Goal: Information Seeking & Learning: Learn about a topic

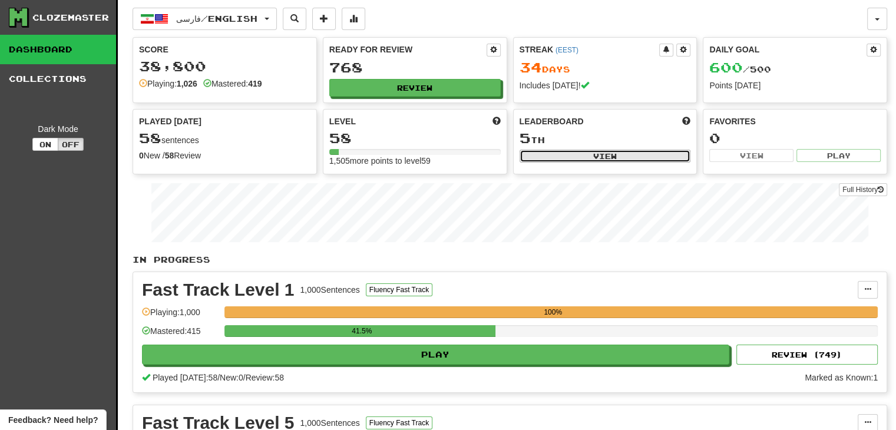
click at [633, 159] on button "View" at bounding box center [606, 156] width 172 height 13
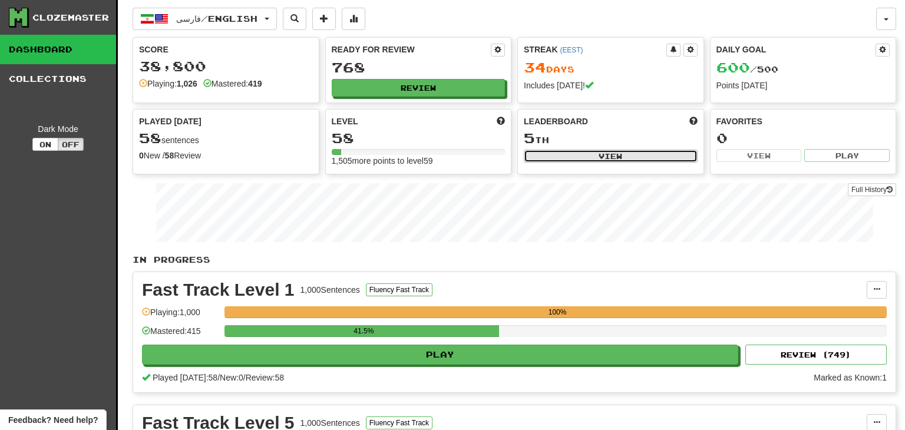
select select "**********"
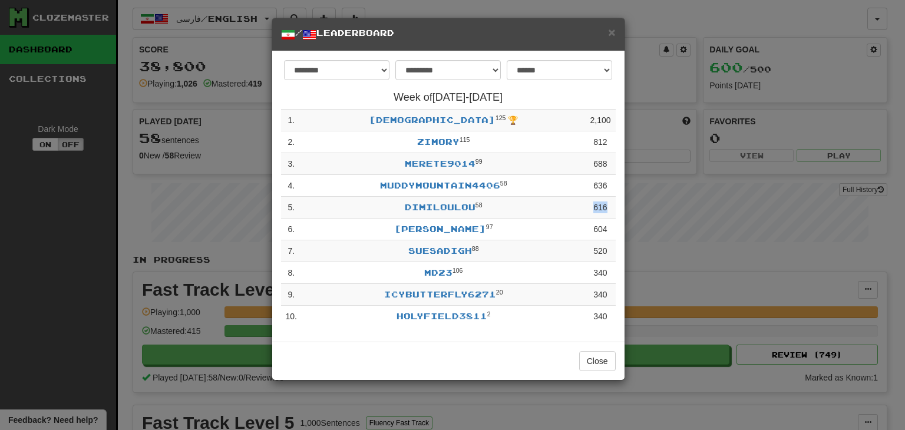
drag, startPoint x: 592, startPoint y: 210, endPoint x: 609, endPoint y: 210, distance: 17.1
click at [609, 210] on td "616" at bounding box center [600, 208] width 30 height 22
click at [613, 30] on span "×" at bounding box center [611, 32] width 7 height 14
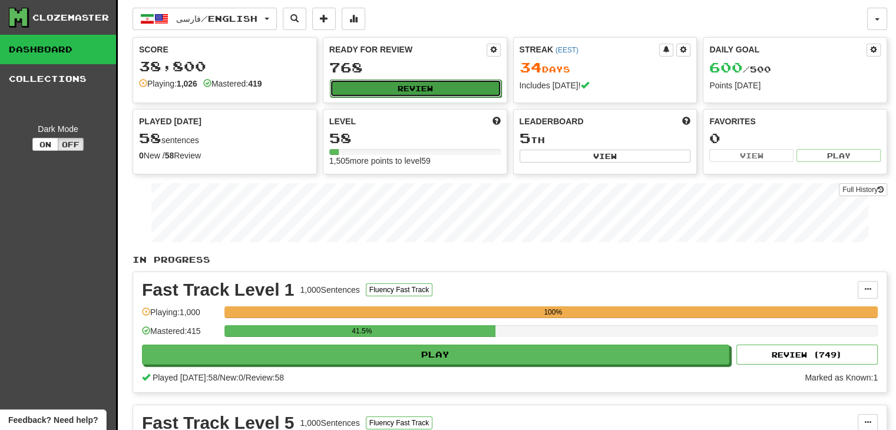
click at [406, 84] on button "Review" at bounding box center [416, 89] width 172 height 18
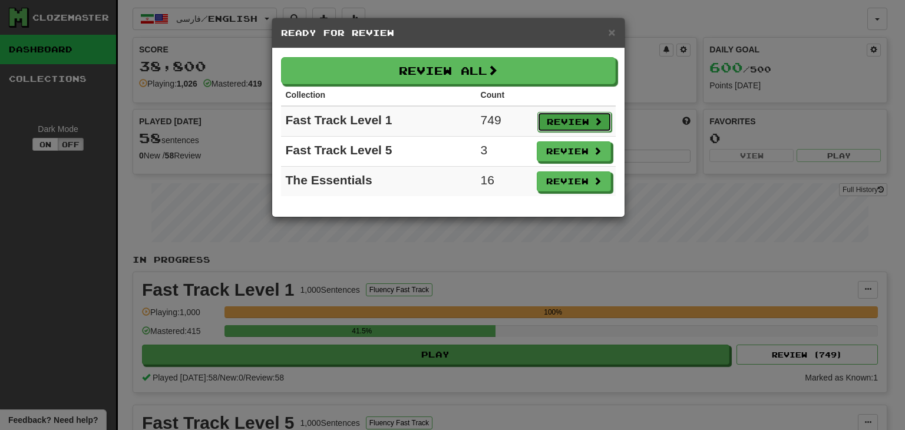
click at [553, 122] on button "Review" at bounding box center [574, 122] width 74 height 20
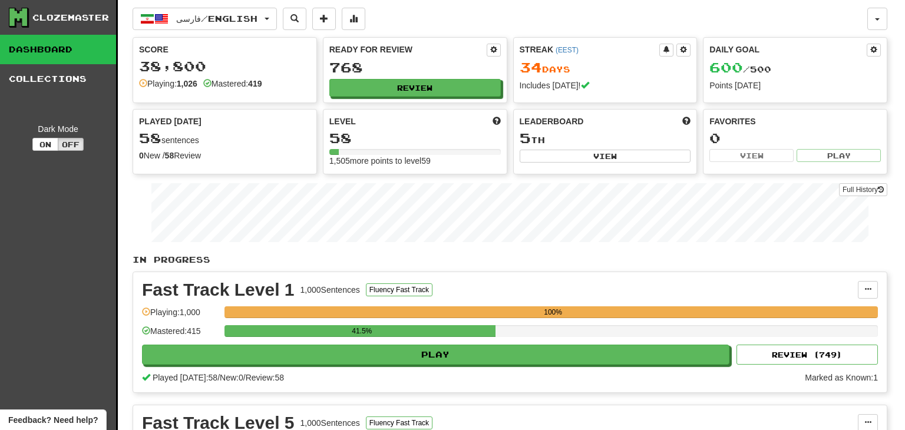
select select "**"
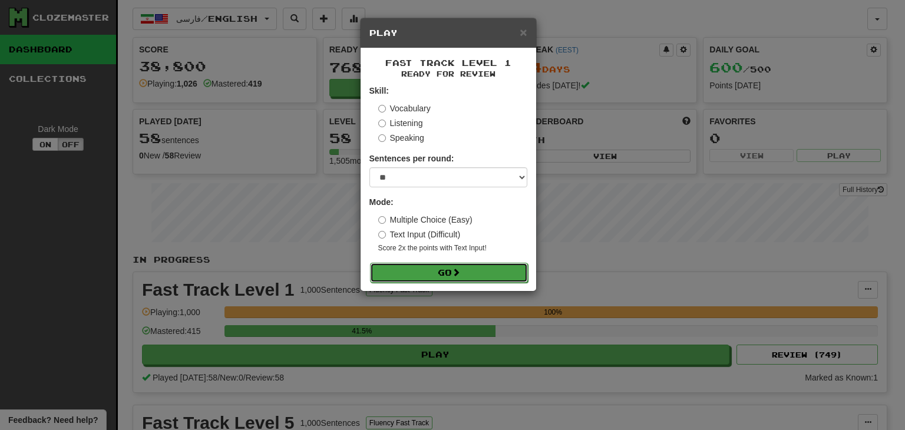
click at [473, 281] on button "Go" at bounding box center [449, 273] width 158 height 20
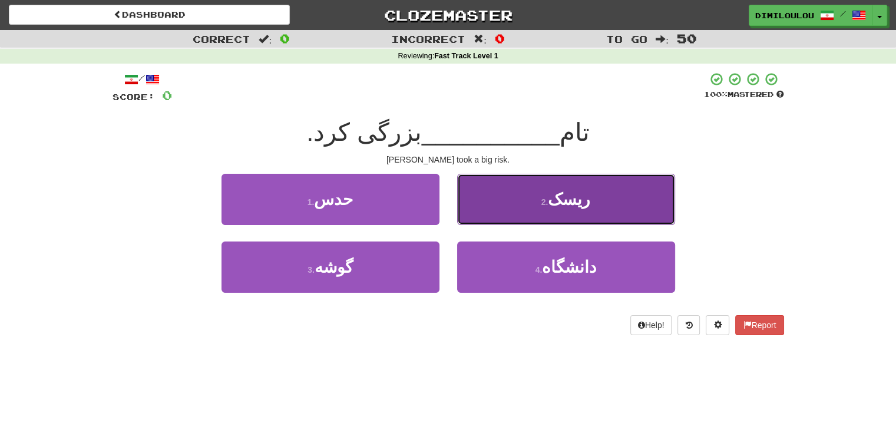
drag, startPoint x: 529, startPoint y: 208, endPoint x: 503, endPoint y: 208, distance: 25.9
click at [503, 208] on button "2 . ریسک" at bounding box center [566, 199] width 218 height 51
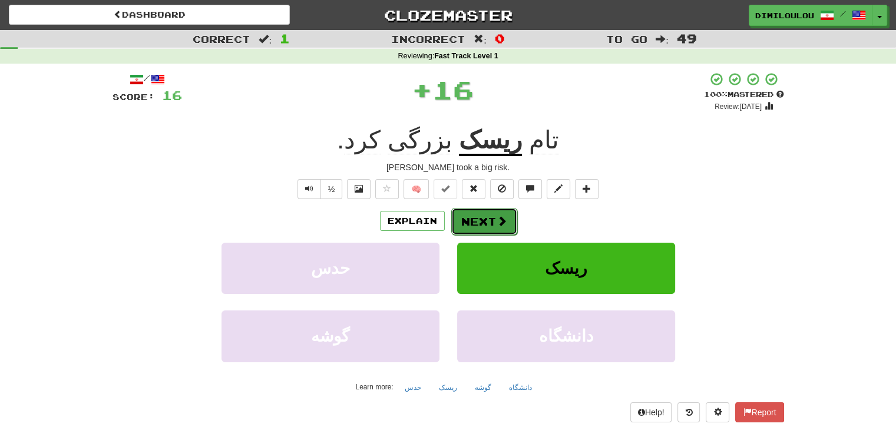
click at [482, 217] on button "Next" at bounding box center [484, 221] width 66 height 27
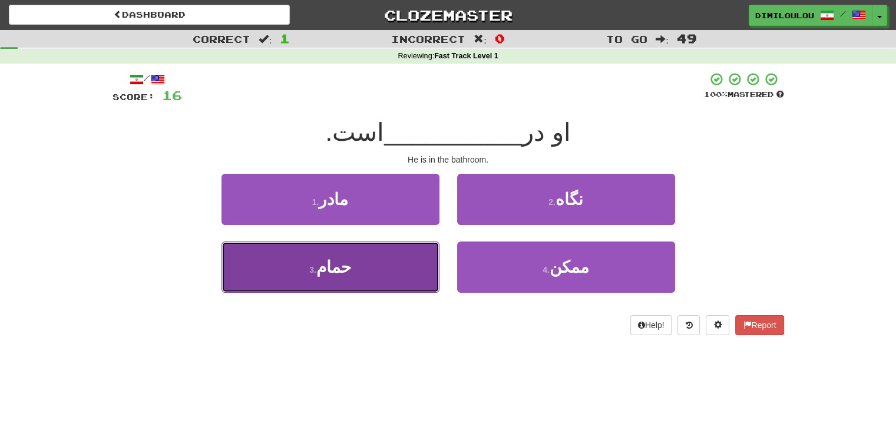
click at [385, 278] on button "3 . حمام" at bounding box center [331, 267] width 218 height 51
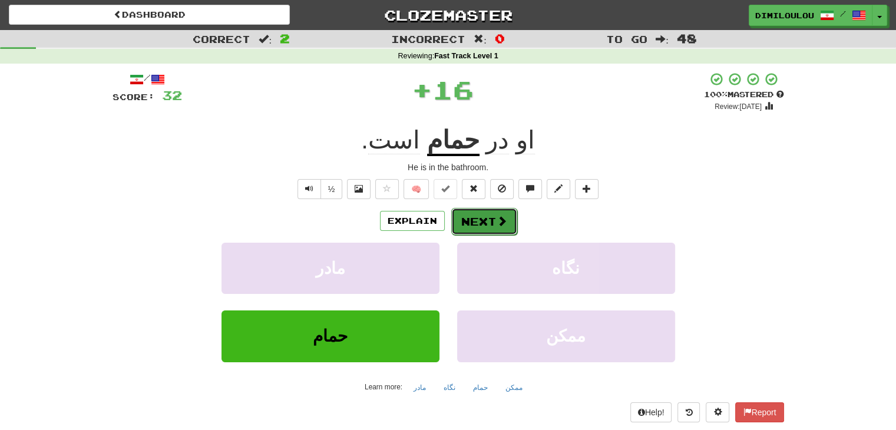
click at [474, 224] on button "Next" at bounding box center [484, 221] width 66 height 27
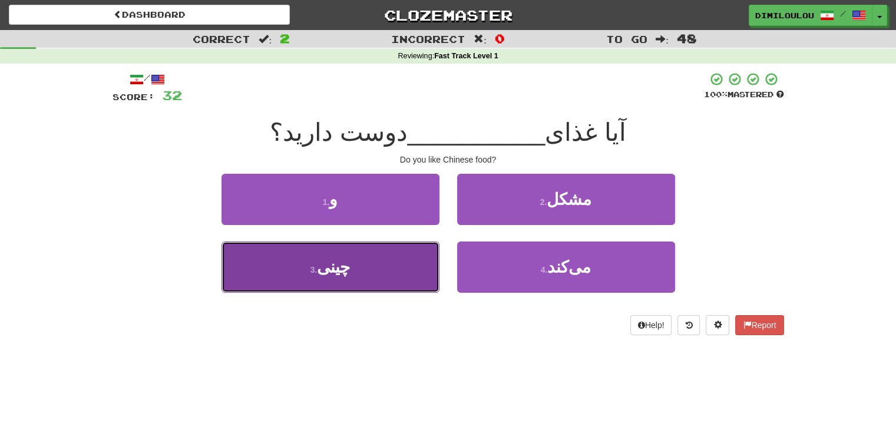
click at [346, 266] on span "چینی" at bounding box center [333, 267] width 33 height 18
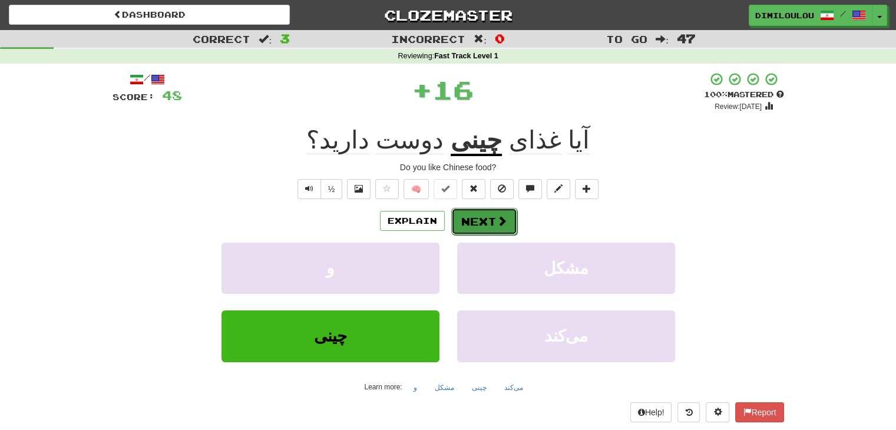
click at [501, 217] on span at bounding box center [502, 221] width 11 height 11
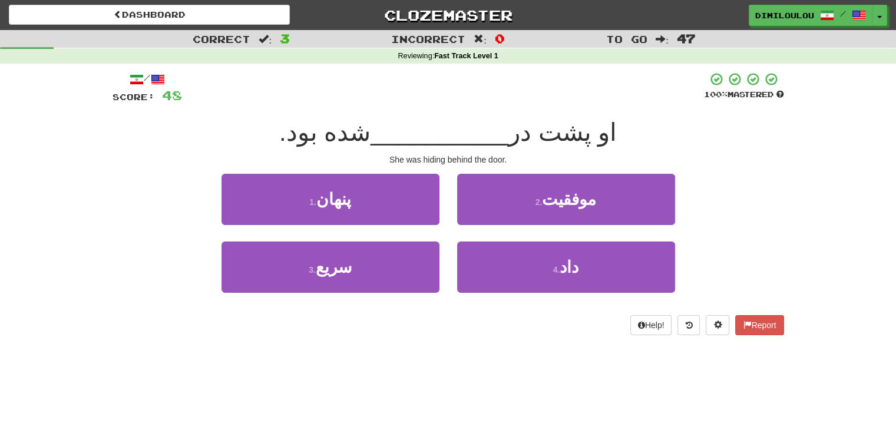
click at [344, 227] on div "1 . پنهان" at bounding box center [331, 208] width 236 height 68
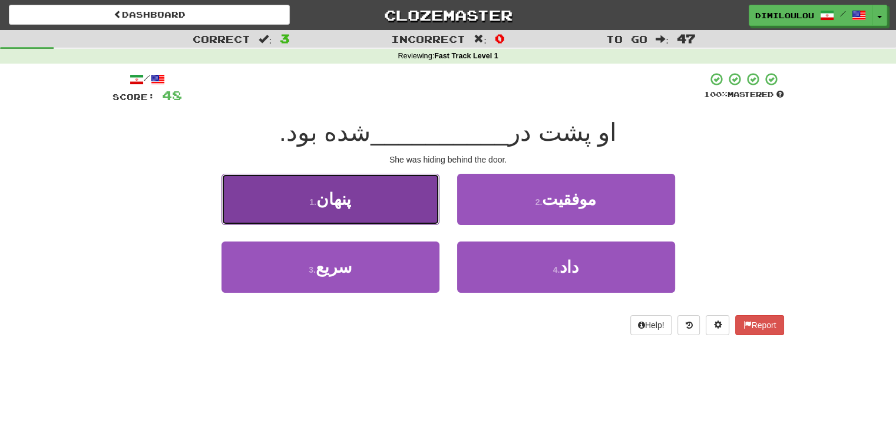
click at [331, 213] on button "1 . پنهان" at bounding box center [331, 199] width 218 height 51
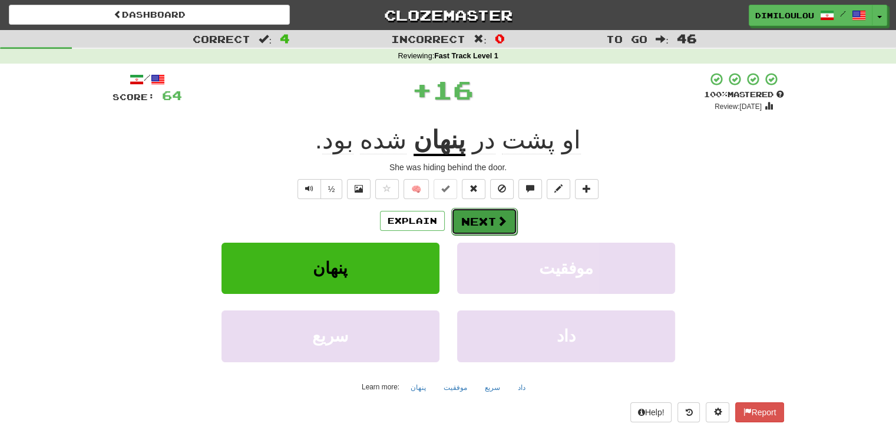
click at [503, 220] on span at bounding box center [502, 221] width 11 height 11
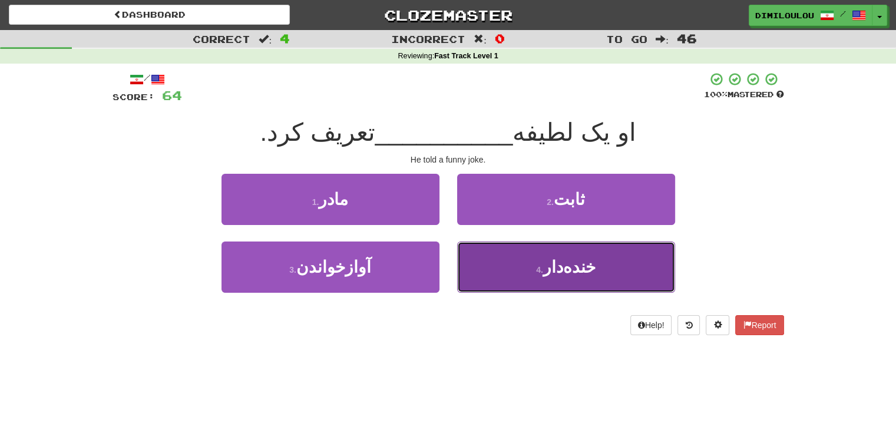
click at [601, 275] on button "4 . خنده‌دار" at bounding box center [566, 267] width 218 height 51
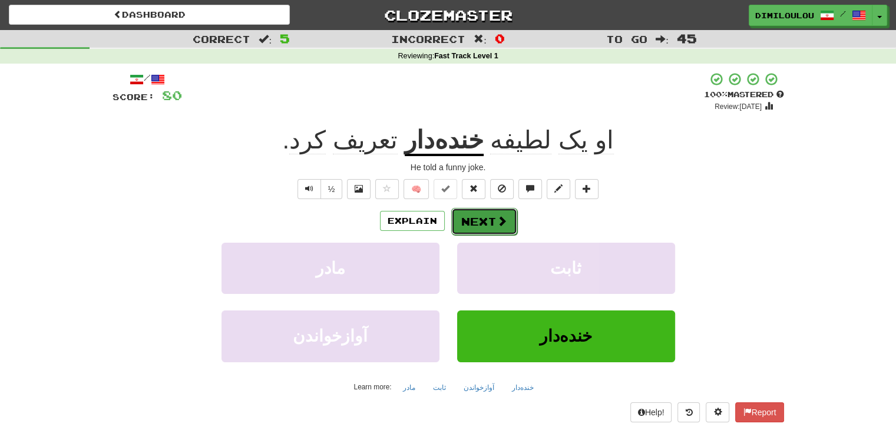
click at [502, 228] on button "Next" at bounding box center [484, 221] width 66 height 27
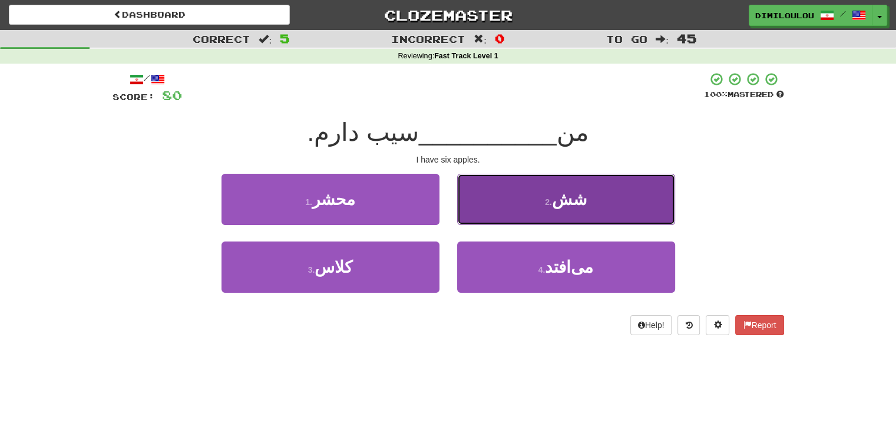
click at [570, 200] on span "شش" at bounding box center [569, 199] width 35 height 18
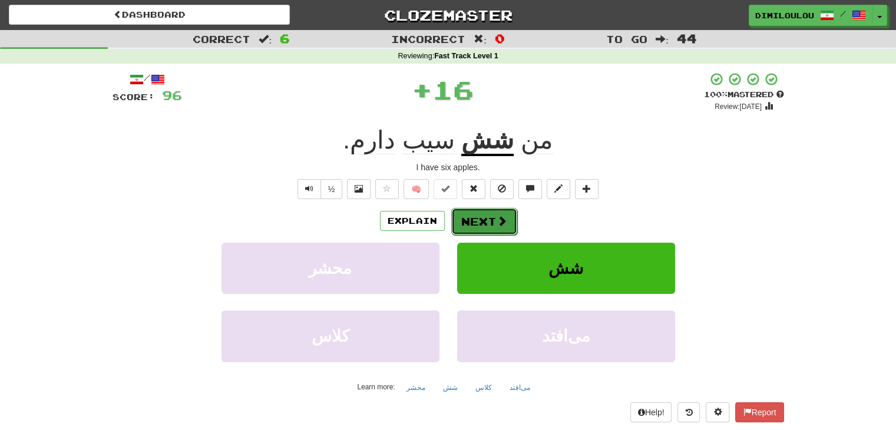
click at [481, 219] on button "Next" at bounding box center [484, 221] width 66 height 27
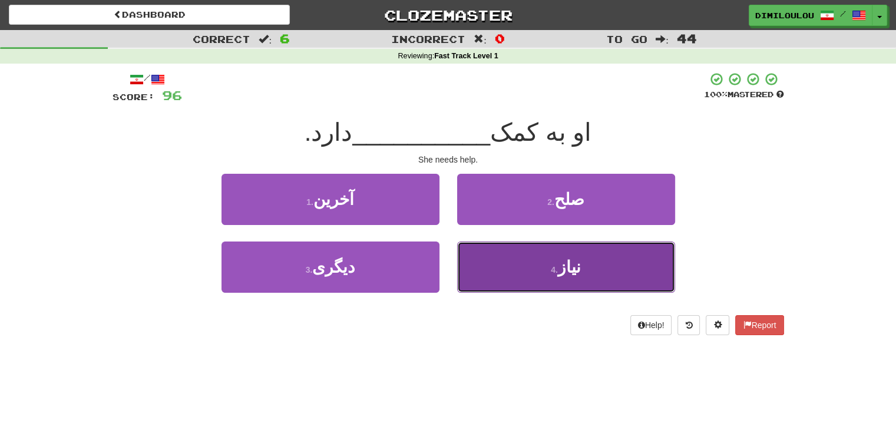
click at [606, 265] on button "4 . نیاز" at bounding box center [566, 267] width 218 height 51
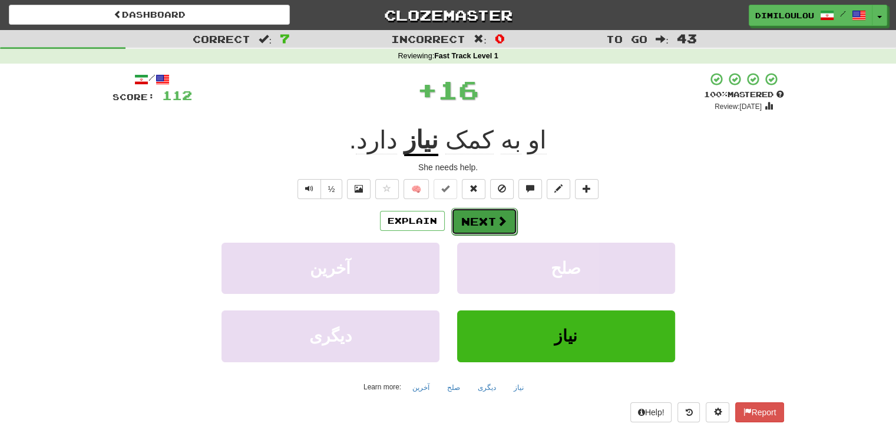
click at [498, 216] on span at bounding box center [502, 221] width 11 height 11
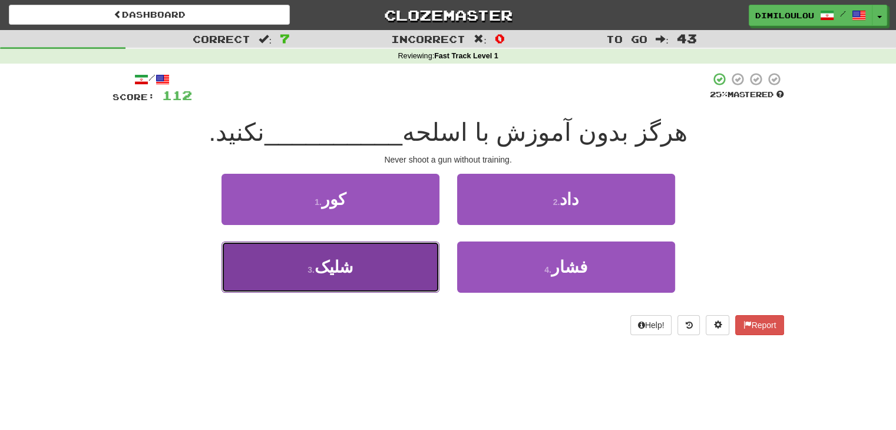
click at [351, 278] on button "3 . شلیک" at bounding box center [331, 267] width 218 height 51
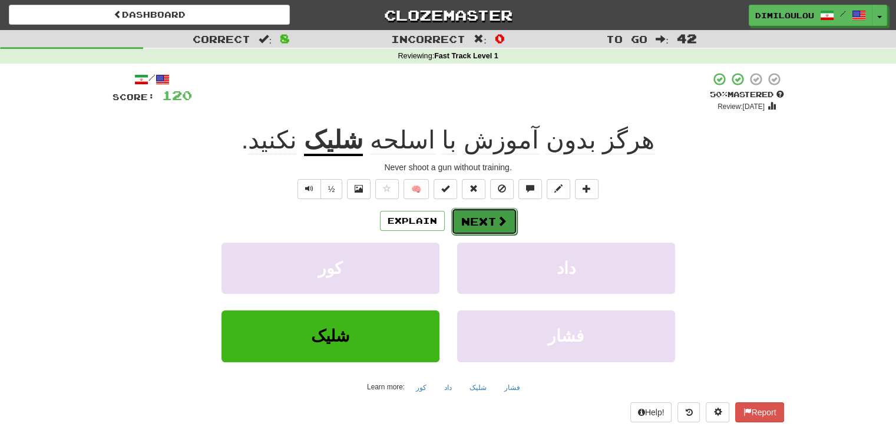
click at [499, 217] on span at bounding box center [502, 221] width 11 height 11
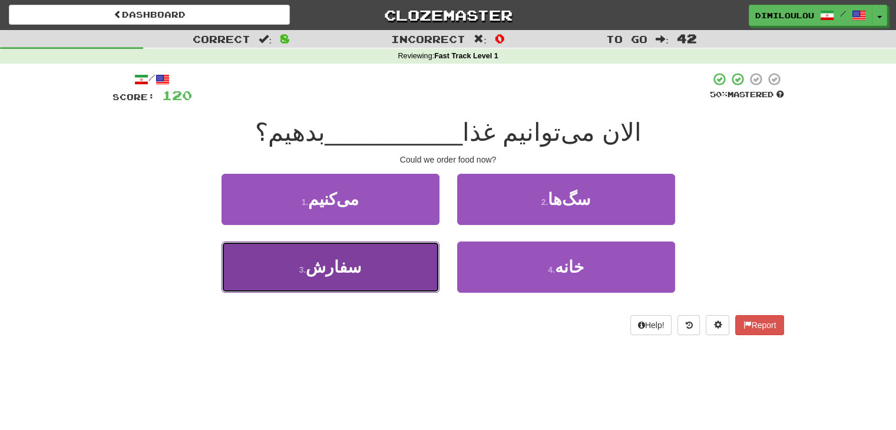
click at [383, 277] on button "3 . سفارش" at bounding box center [331, 267] width 218 height 51
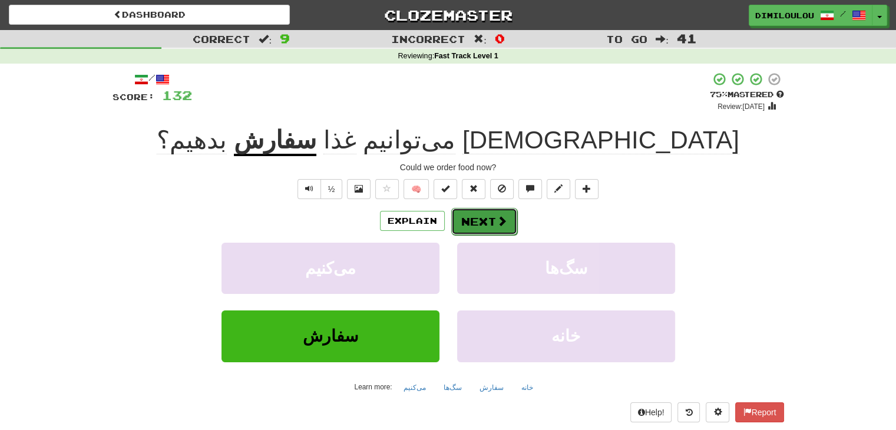
click at [492, 219] on button "Next" at bounding box center [484, 221] width 66 height 27
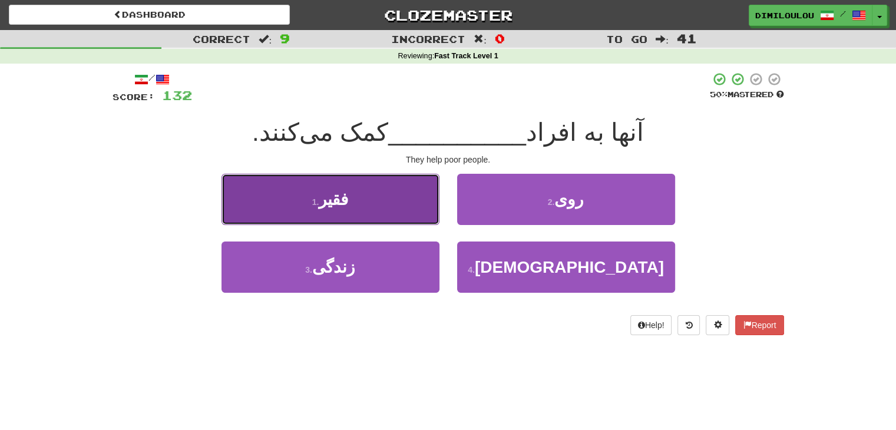
click at [351, 205] on button "1 . فقیر" at bounding box center [331, 199] width 218 height 51
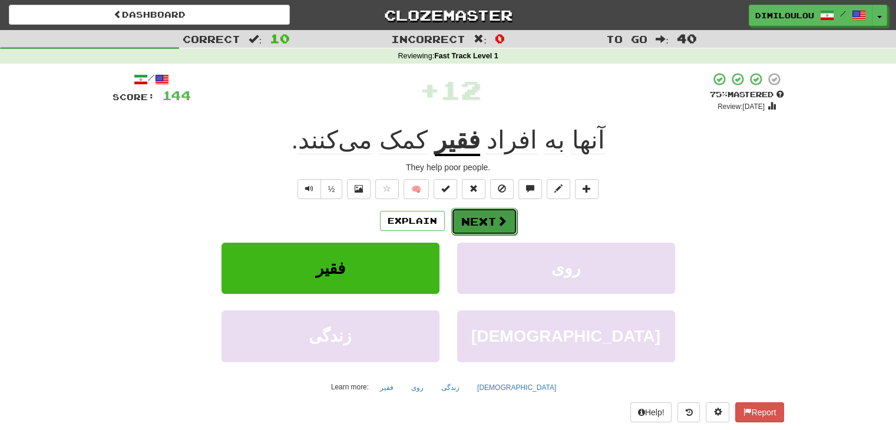
click at [478, 225] on button "Next" at bounding box center [484, 221] width 66 height 27
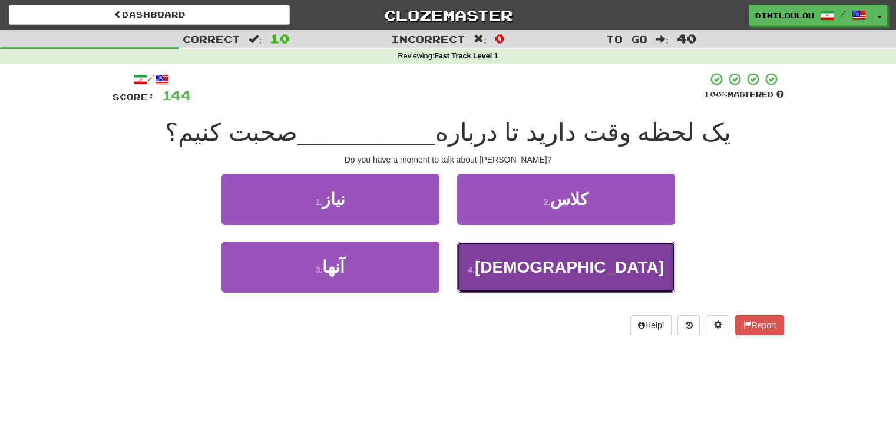
click at [636, 268] on button "4 . عیسی" at bounding box center [566, 267] width 218 height 51
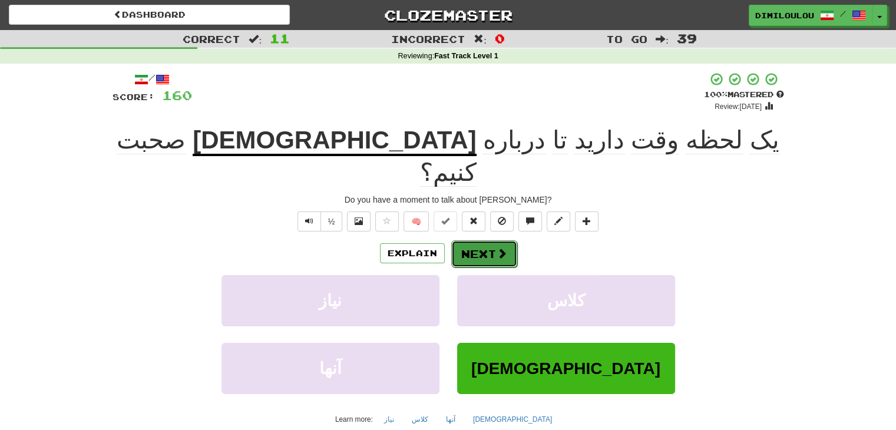
click at [480, 240] on button "Next" at bounding box center [484, 253] width 66 height 27
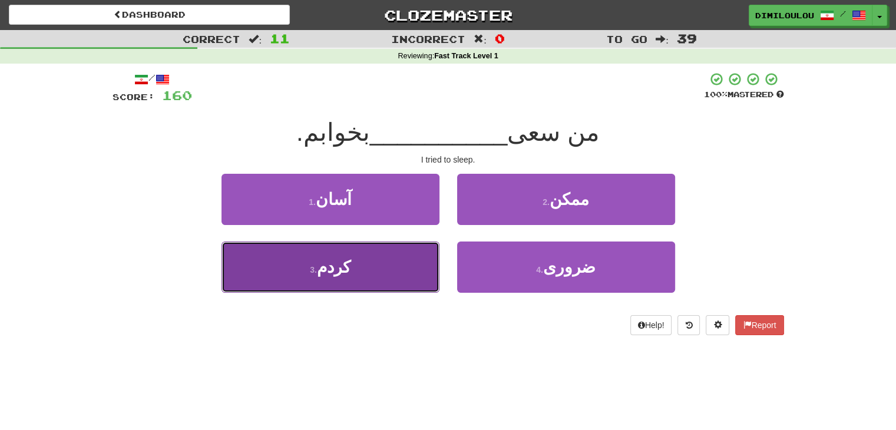
click at [389, 281] on button "3 . کردم" at bounding box center [331, 267] width 218 height 51
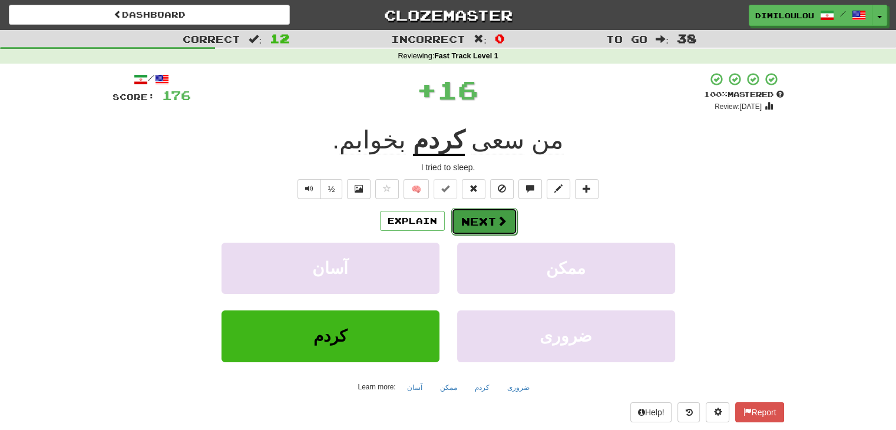
click at [493, 218] on button "Next" at bounding box center [484, 221] width 66 height 27
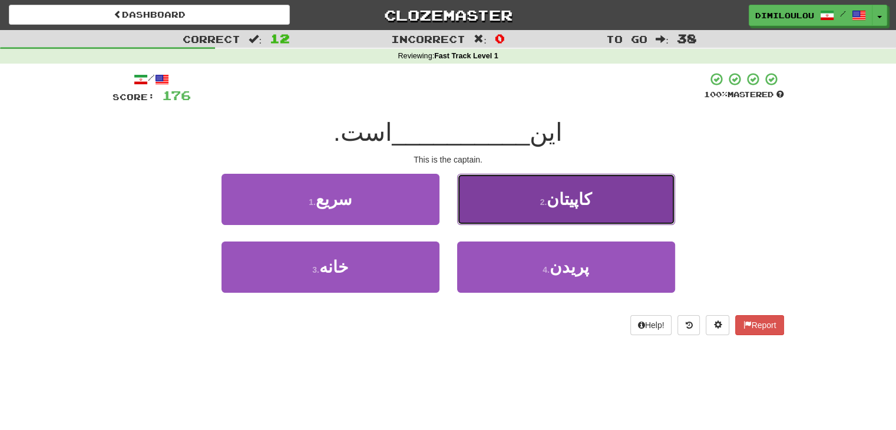
click at [625, 200] on button "2 . کاپیتان" at bounding box center [566, 199] width 218 height 51
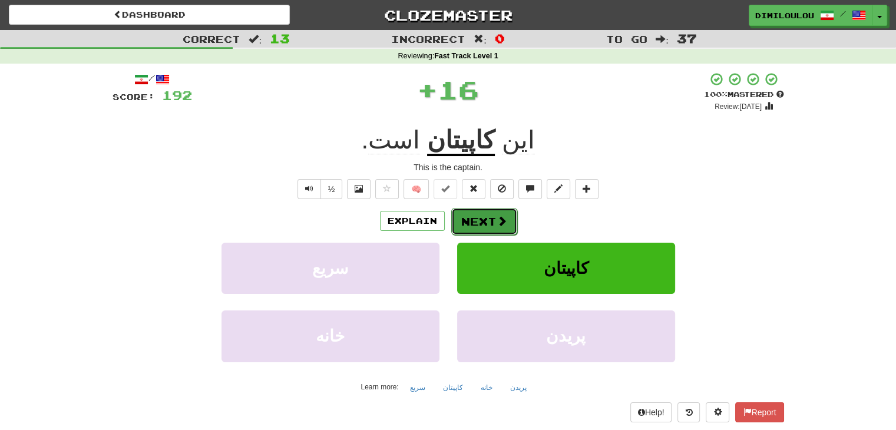
click at [490, 216] on button "Next" at bounding box center [484, 221] width 66 height 27
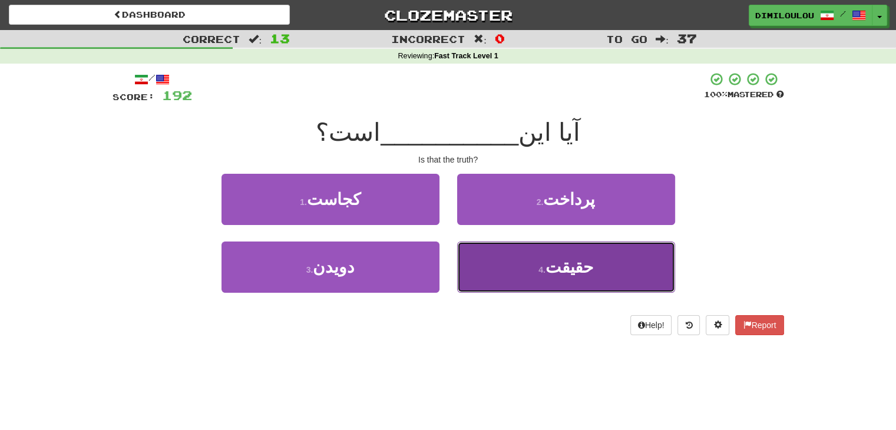
click at [608, 260] on button "4 . حقیقت" at bounding box center [566, 267] width 218 height 51
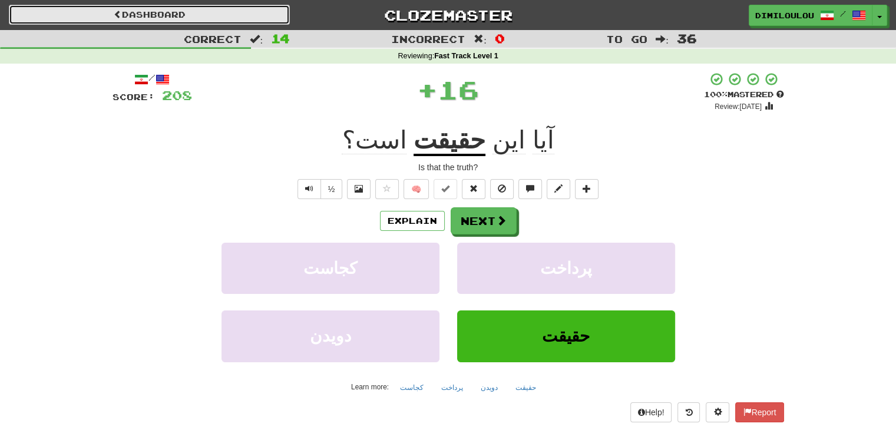
click at [149, 16] on link "Dashboard" at bounding box center [149, 15] width 281 height 20
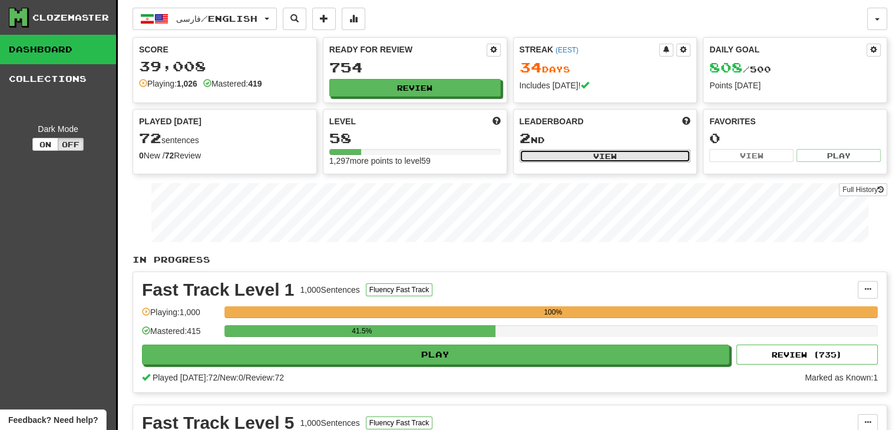
click at [557, 157] on button "View" at bounding box center [606, 156] width 172 height 13
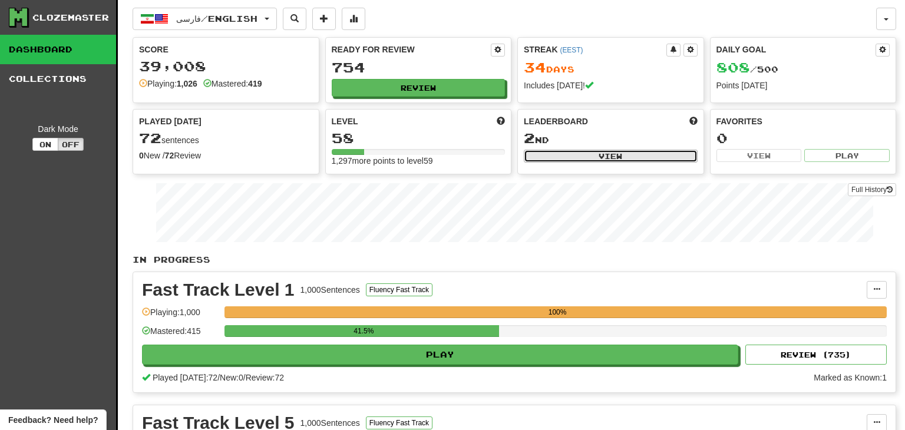
select select "**********"
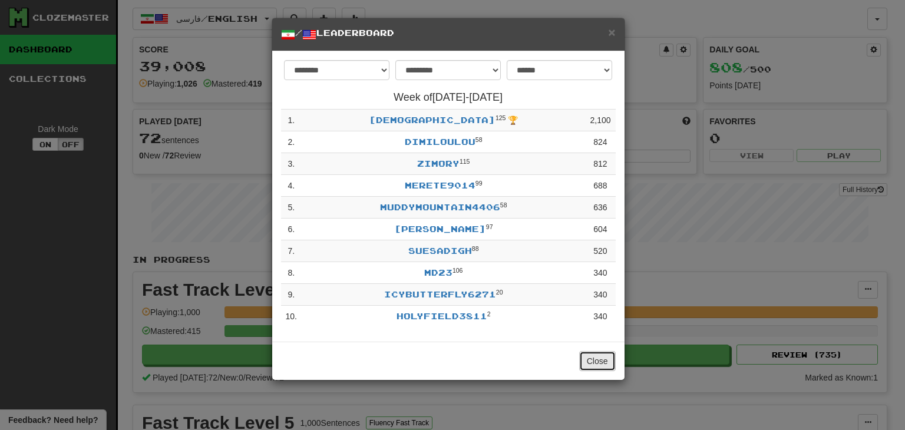
click at [594, 363] on button "Close" at bounding box center [597, 361] width 37 height 20
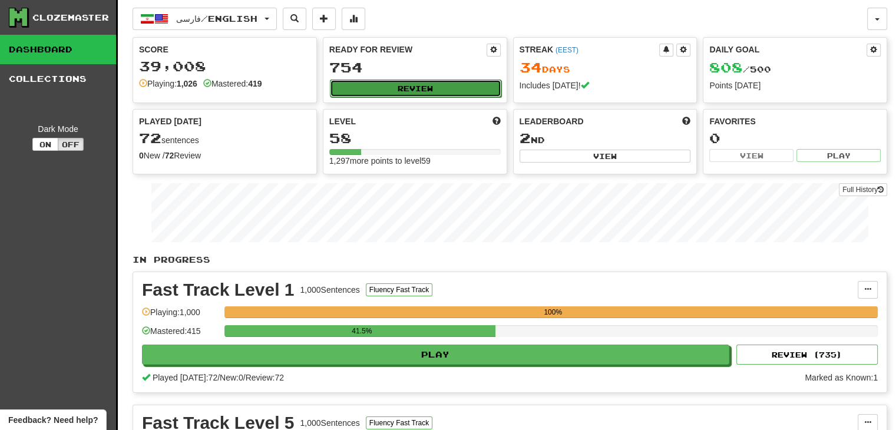
click at [420, 82] on button "Review" at bounding box center [416, 89] width 172 height 18
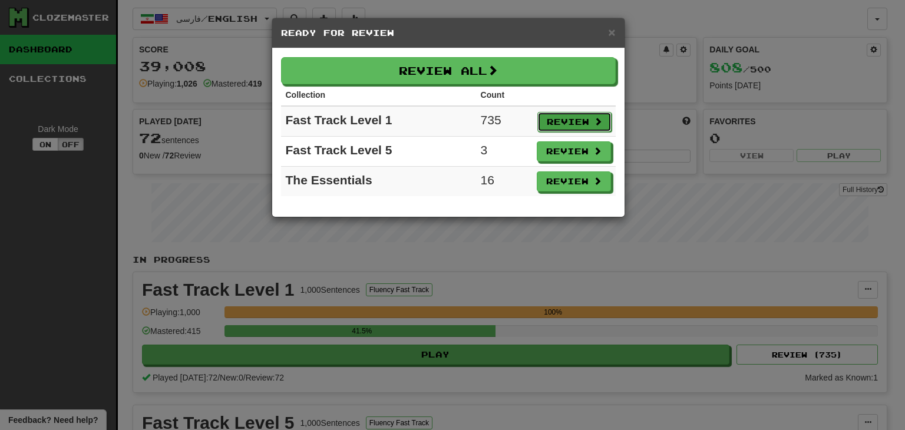
click at [540, 119] on button "Review" at bounding box center [574, 122] width 74 height 20
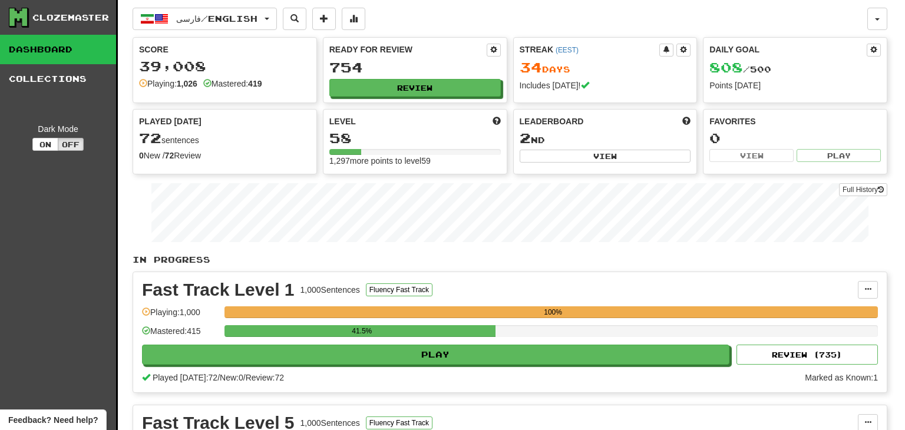
select select "**"
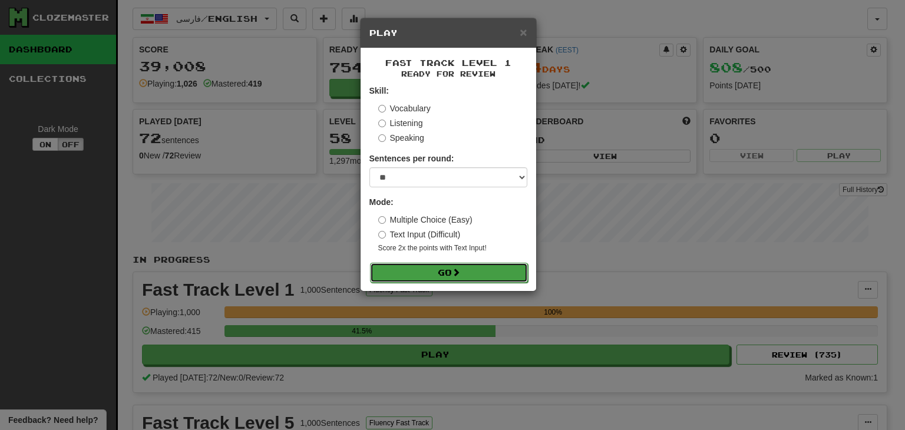
click at [486, 273] on button "Go" at bounding box center [449, 273] width 158 height 20
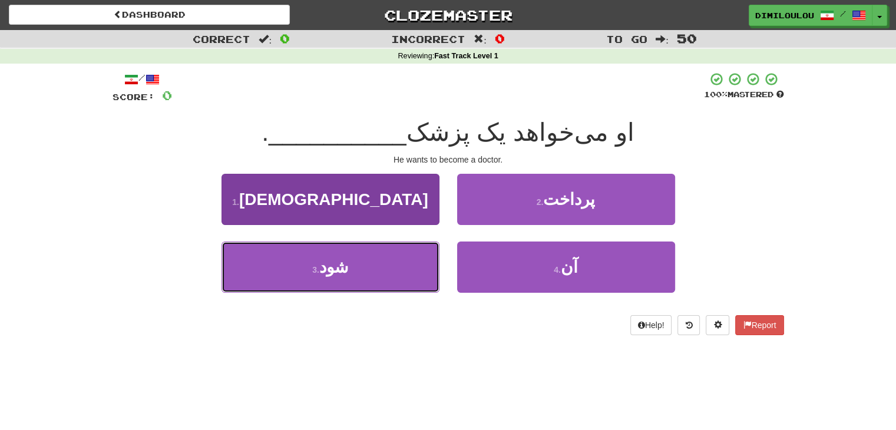
click at [425, 276] on button "3 . شود" at bounding box center [331, 267] width 218 height 51
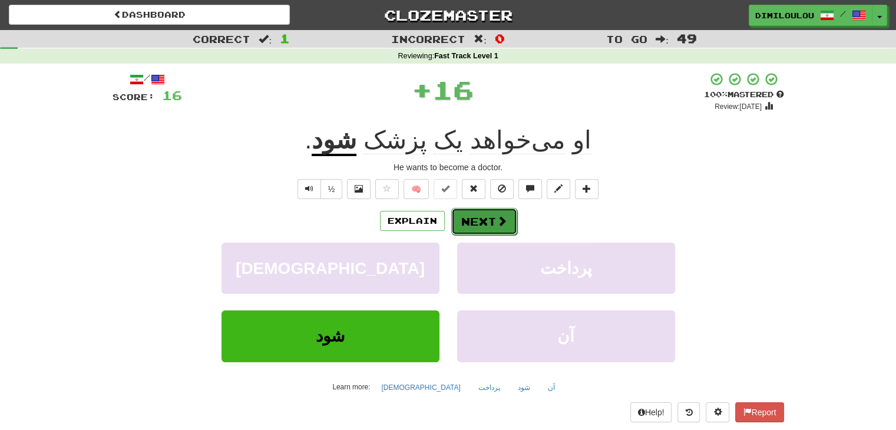
click at [484, 227] on button "Next" at bounding box center [484, 221] width 66 height 27
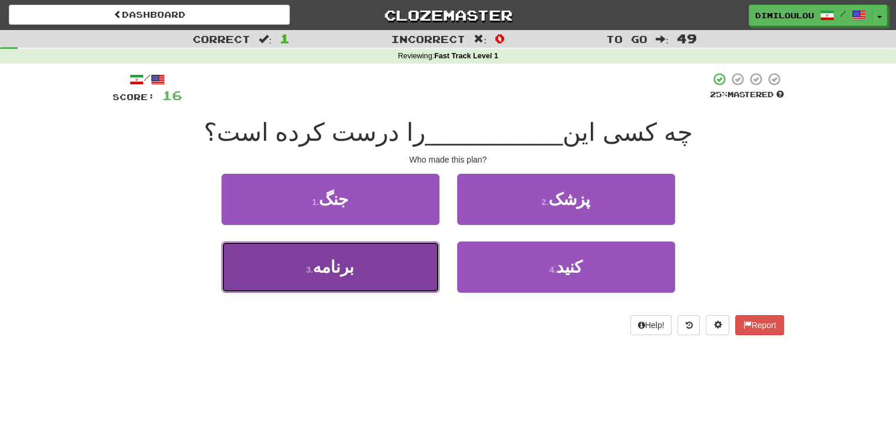
click at [364, 275] on button "3 . برنامه" at bounding box center [331, 267] width 218 height 51
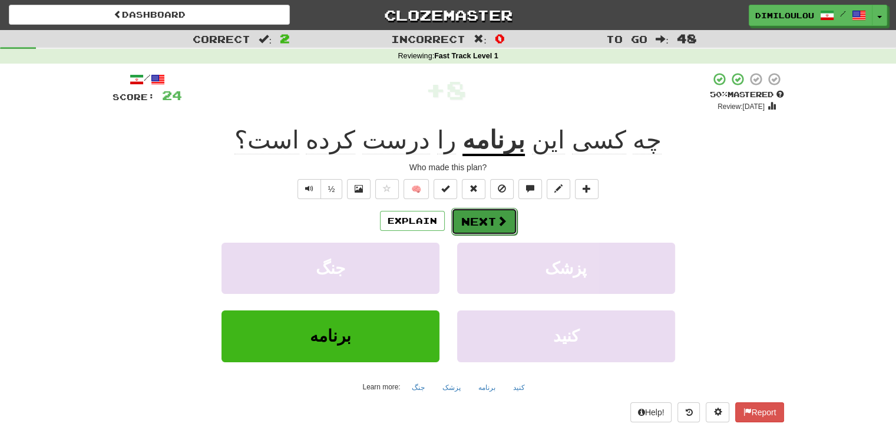
click at [498, 225] on span at bounding box center [502, 221] width 11 height 11
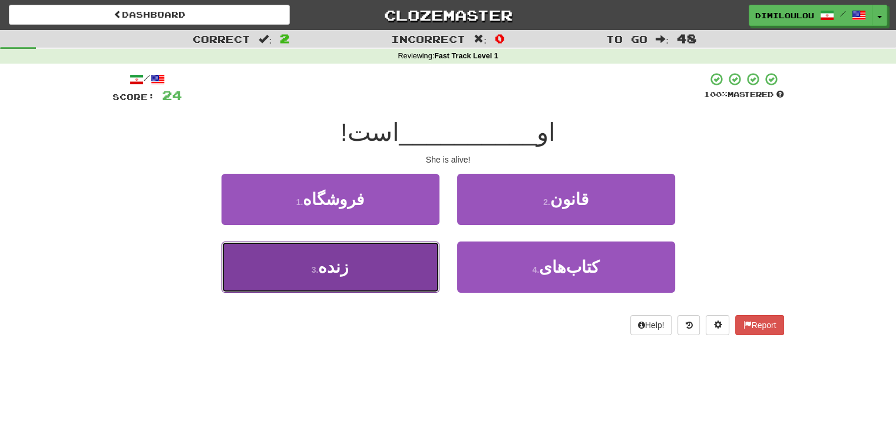
click at [363, 263] on button "3 . زنده" at bounding box center [331, 267] width 218 height 51
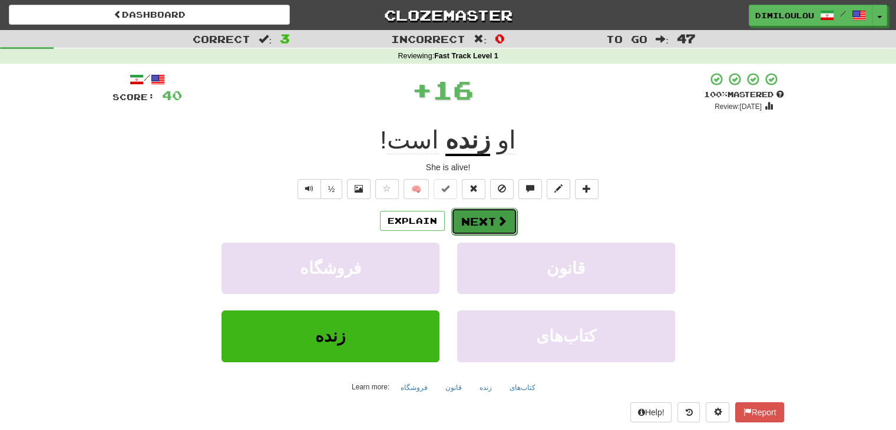
click at [493, 225] on button "Next" at bounding box center [484, 221] width 66 height 27
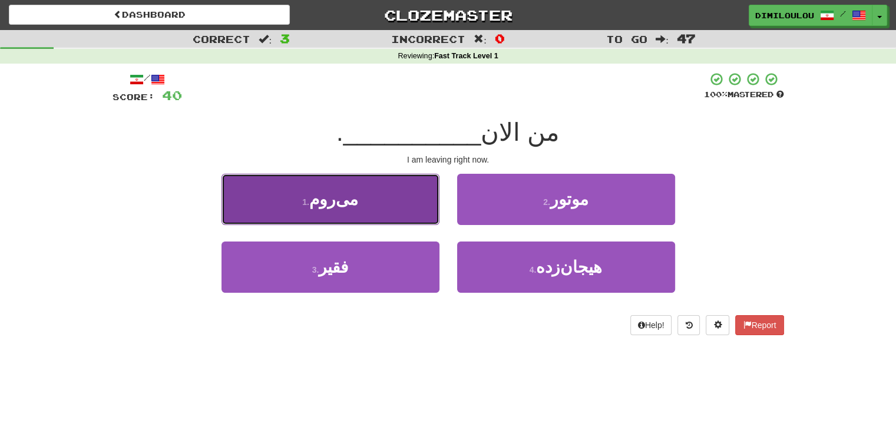
click at [342, 186] on button "1 . می‌روم" at bounding box center [331, 199] width 218 height 51
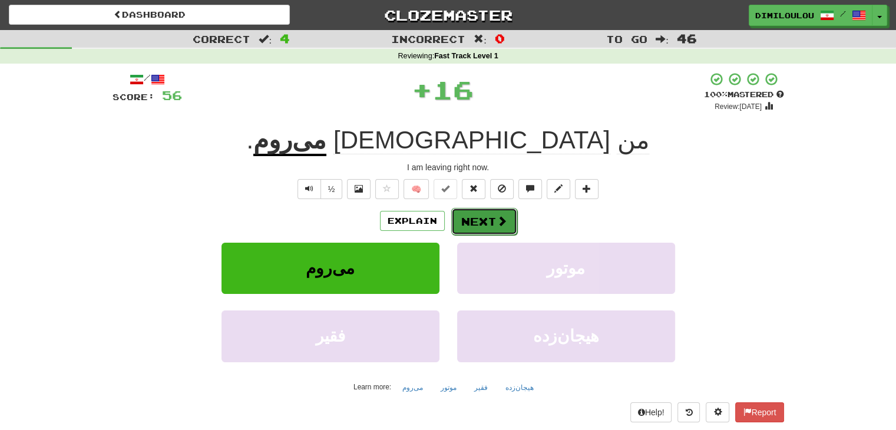
click at [504, 216] on span at bounding box center [502, 221] width 11 height 11
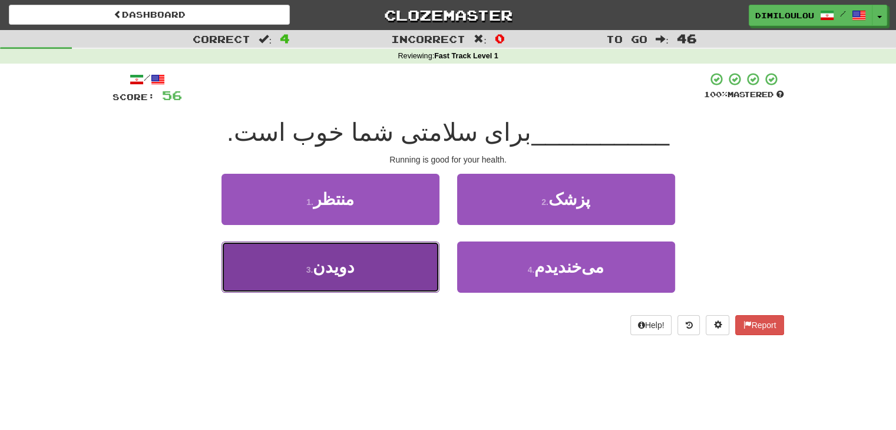
click at [384, 269] on button "3 . دویدن" at bounding box center [331, 267] width 218 height 51
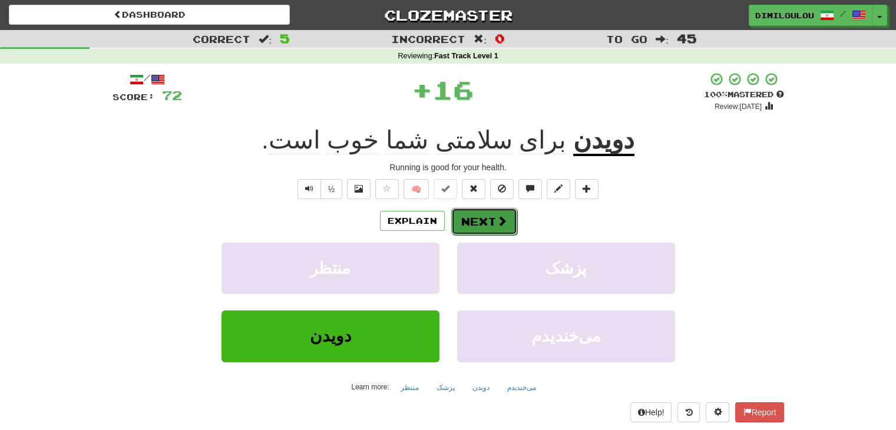
click at [494, 215] on button "Next" at bounding box center [484, 221] width 66 height 27
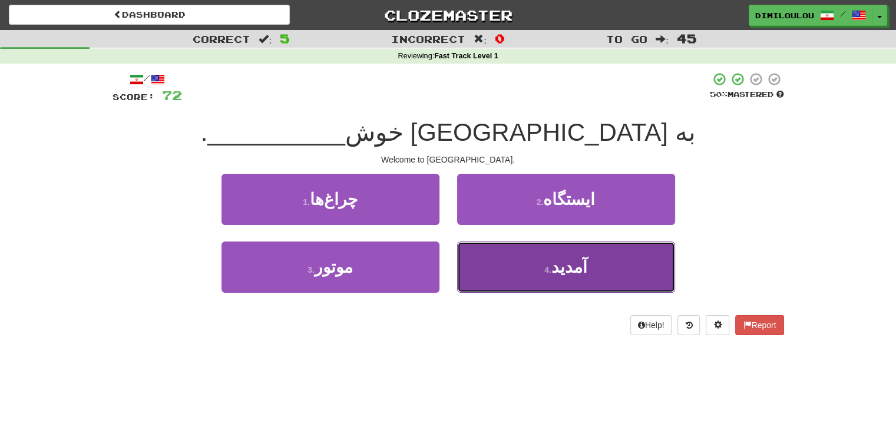
click at [589, 268] on button "4 . آمدید" at bounding box center [566, 267] width 218 height 51
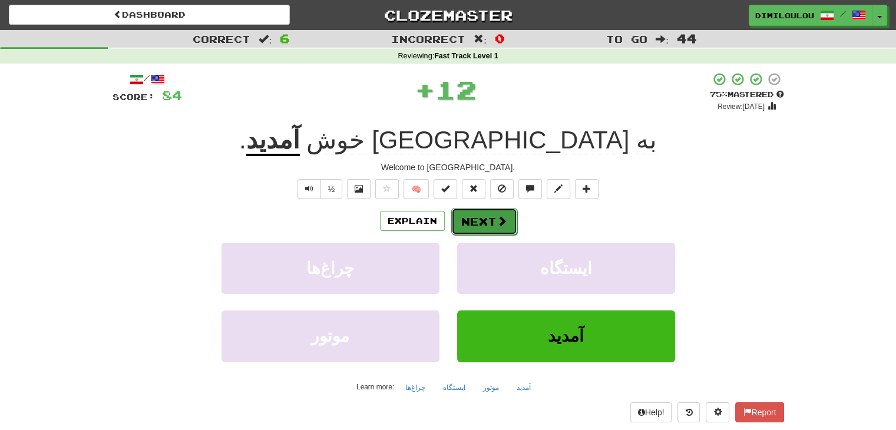
click at [494, 225] on button "Next" at bounding box center [484, 221] width 66 height 27
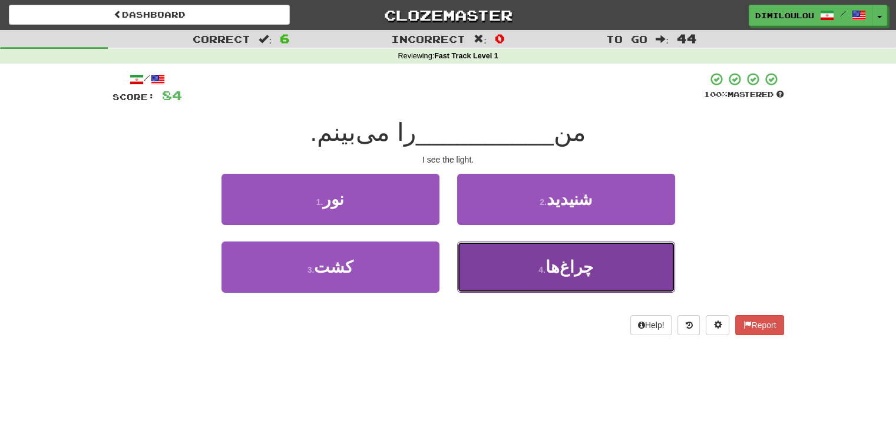
click at [585, 281] on button "4 . چراغ‌ها" at bounding box center [566, 267] width 218 height 51
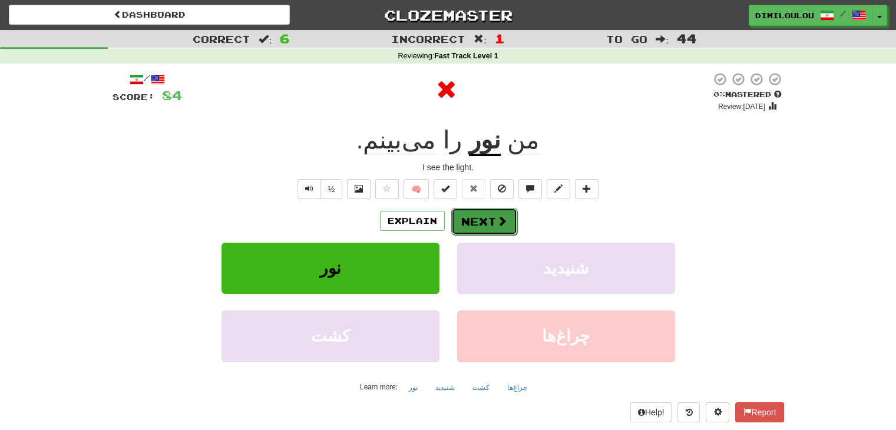
click at [465, 221] on button "Next" at bounding box center [484, 221] width 66 height 27
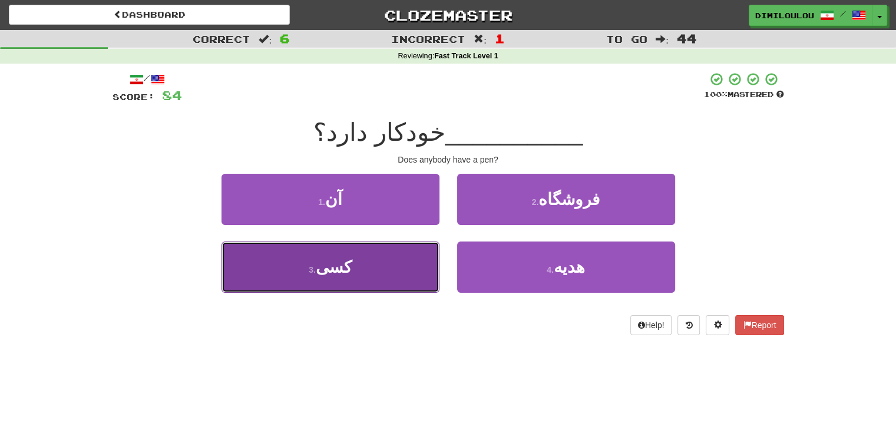
click at [308, 276] on button "3 . کسی" at bounding box center [331, 267] width 218 height 51
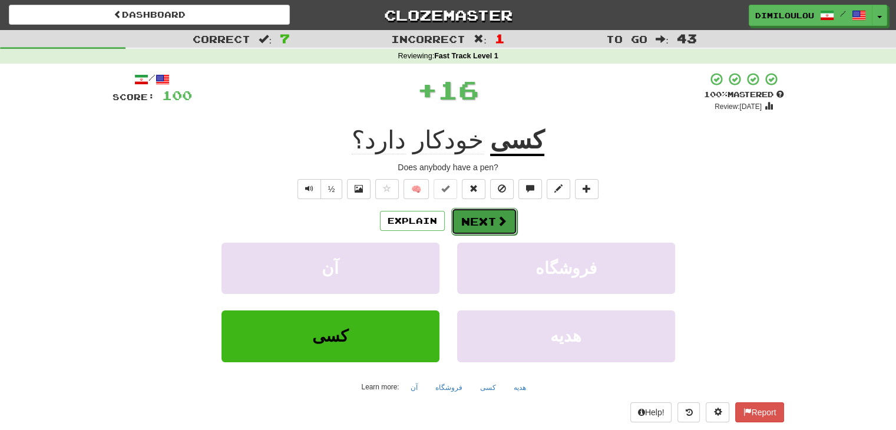
click at [505, 216] on span at bounding box center [502, 221] width 11 height 11
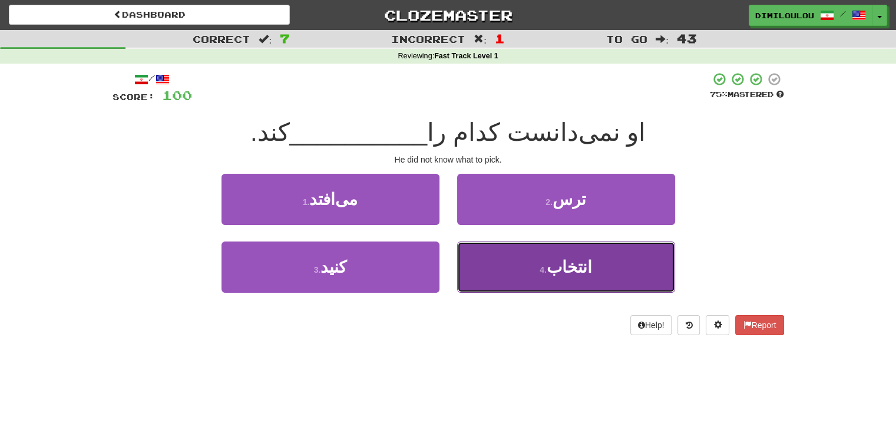
click at [634, 252] on button "4 . انتخاب" at bounding box center [566, 267] width 218 height 51
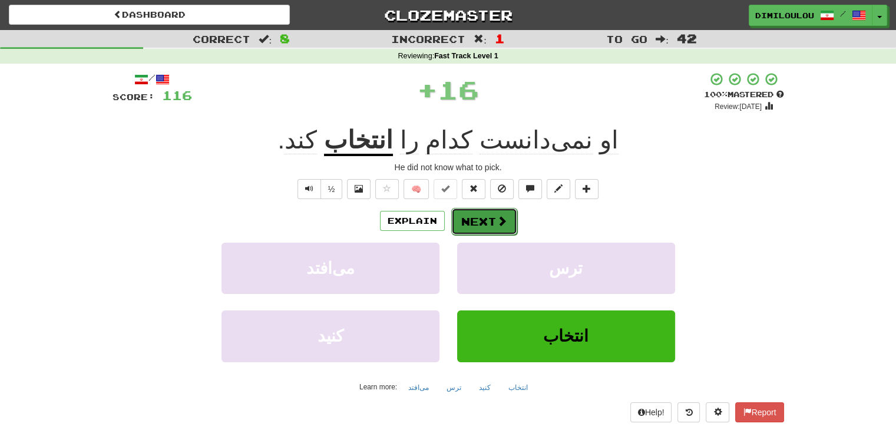
click at [506, 222] on span at bounding box center [502, 221] width 11 height 11
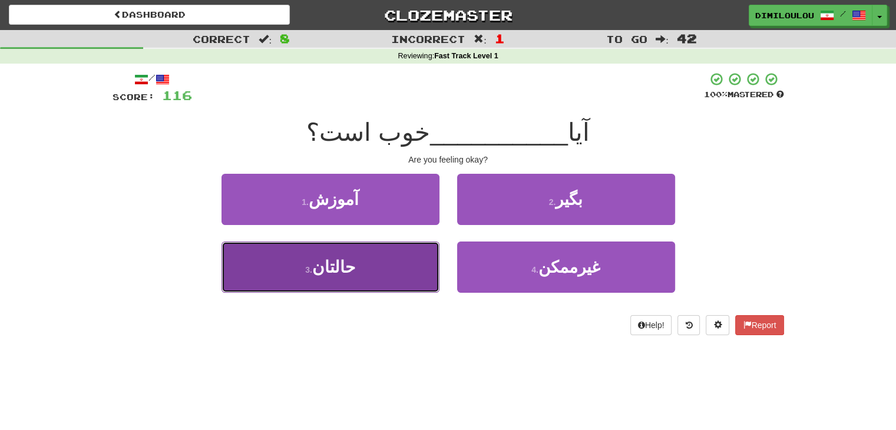
click at [380, 286] on button "3 . حالتان" at bounding box center [331, 267] width 218 height 51
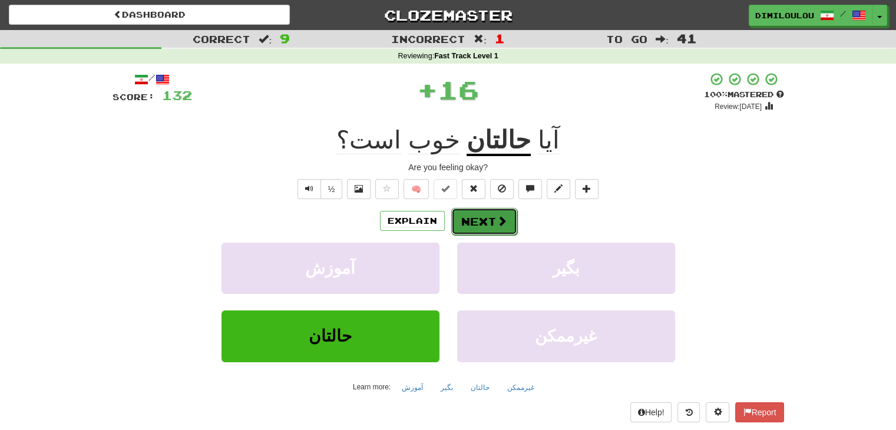
click at [487, 219] on button "Next" at bounding box center [484, 221] width 66 height 27
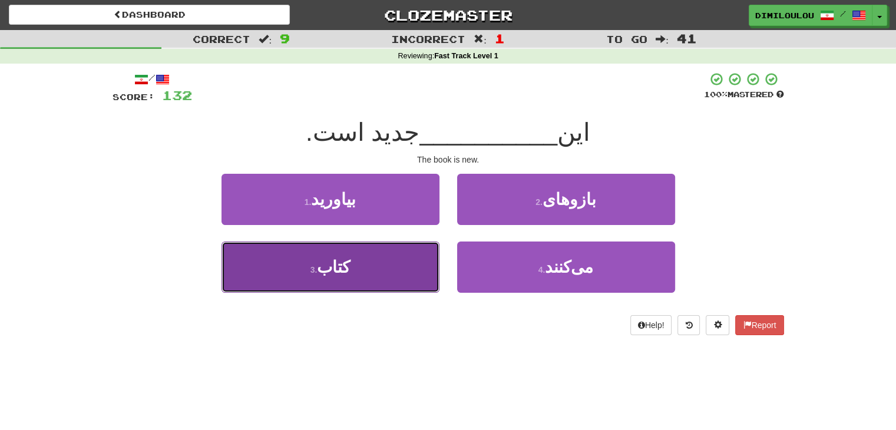
click at [416, 266] on button "3 . کتاب" at bounding box center [331, 267] width 218 height 51
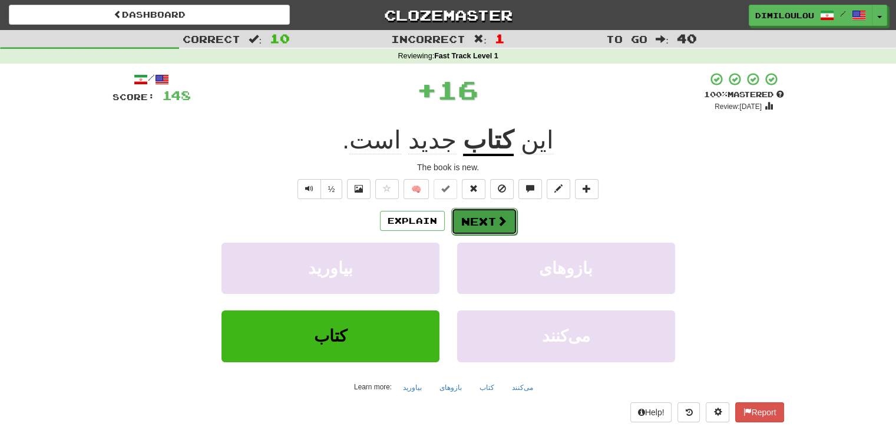
click at [509, 224] on button "Next" at bounding box center [484, 221] width 66 height 27
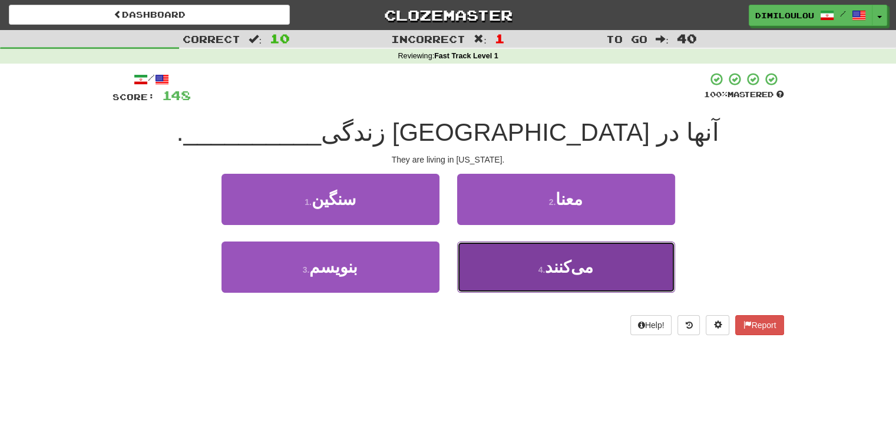
click at [622, 272] on button "4 . می‌کنند" at bounding box center [566, 267] width 218 height 51
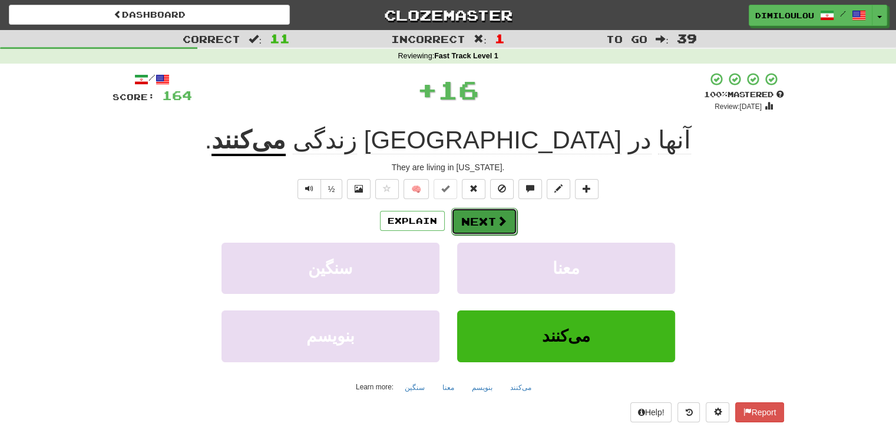
click at [488, 220] on button "Next" at bounding box center [484, 221] width 66 height 27
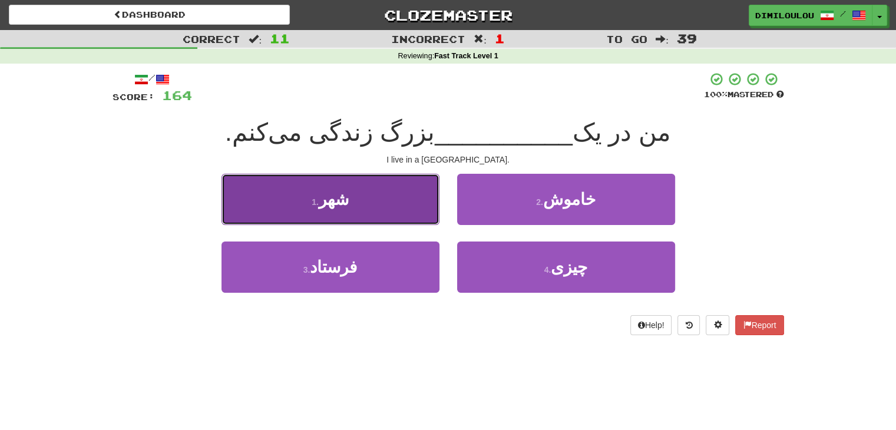
click at [319, 219] on button "1 . شهر" at bounding box center [331, 199] width 218 height 51
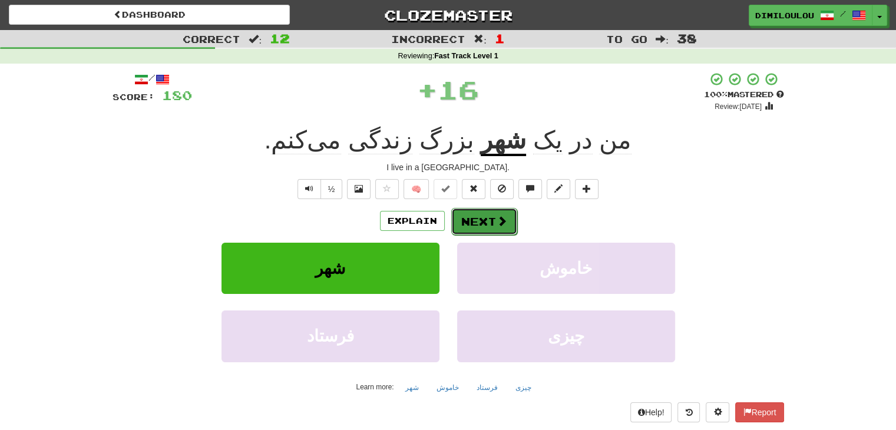
click at [502, 219] on span at bounding box center [502, 221] width 11 height 11
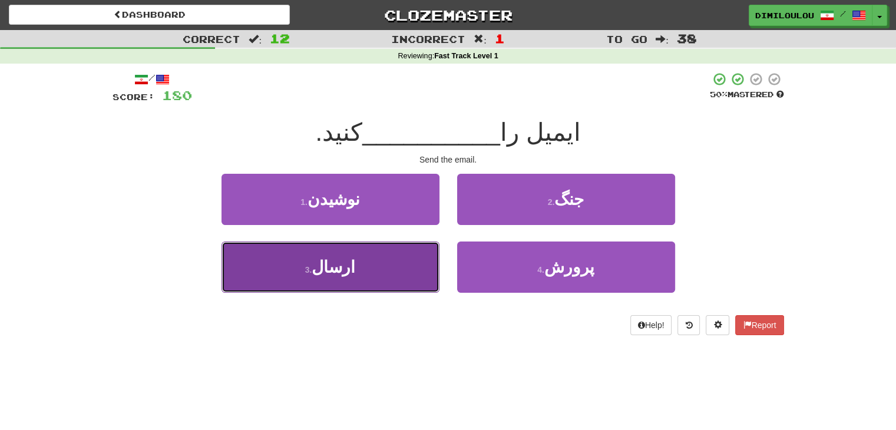
click at [278, 275] on button "3 . ارسال" at bounding box center [331, 267] width 218 height 51
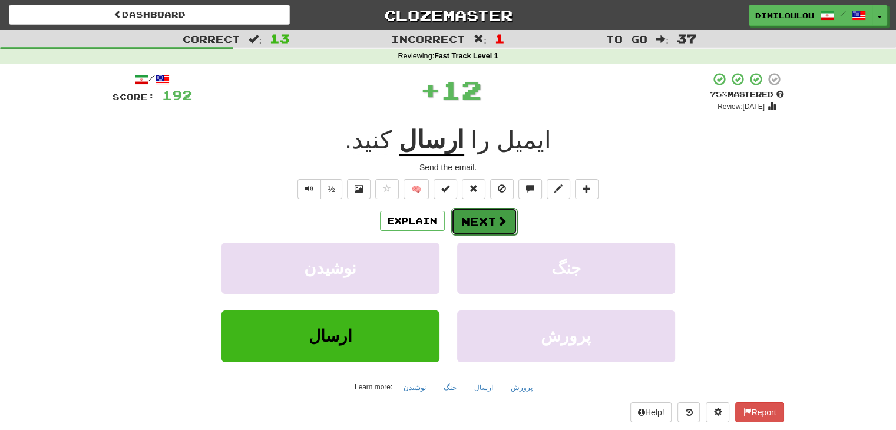
click at [501, 217] on span at bounding box center [502, 221] width 11 height 11
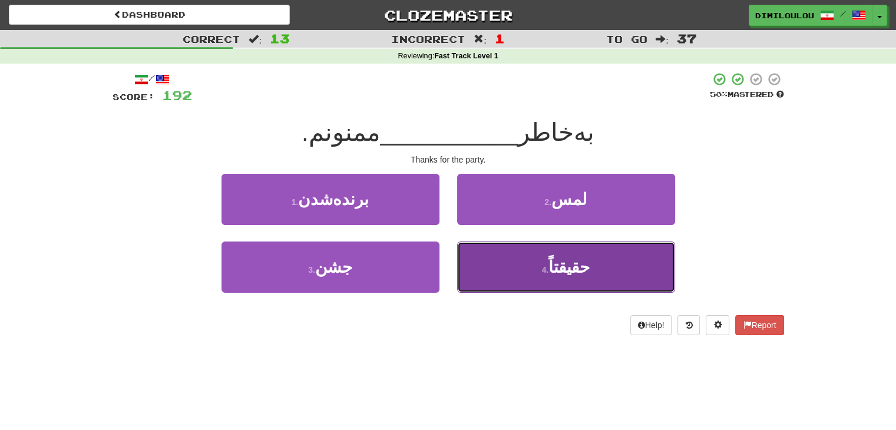
click at [592, 270] on button "4 . حقیقتاً" at bounding box center [566, 267] width 218 height 51
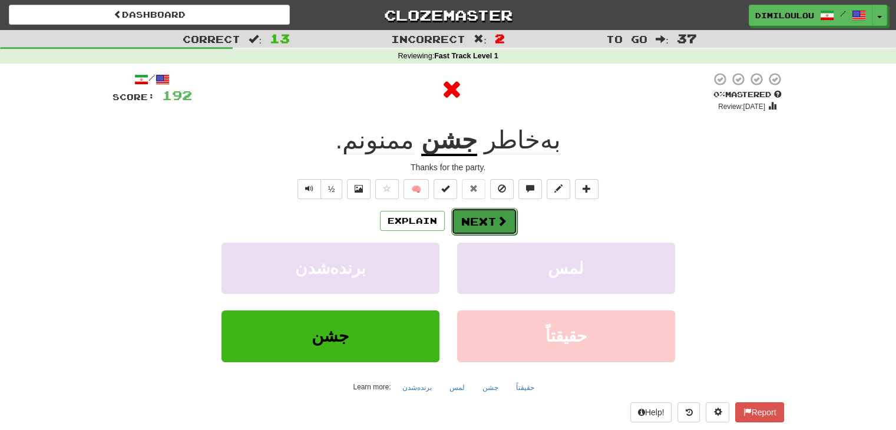
click at [477, 216] on button "Next" at bounding box center [484, 221] width 66 height 27
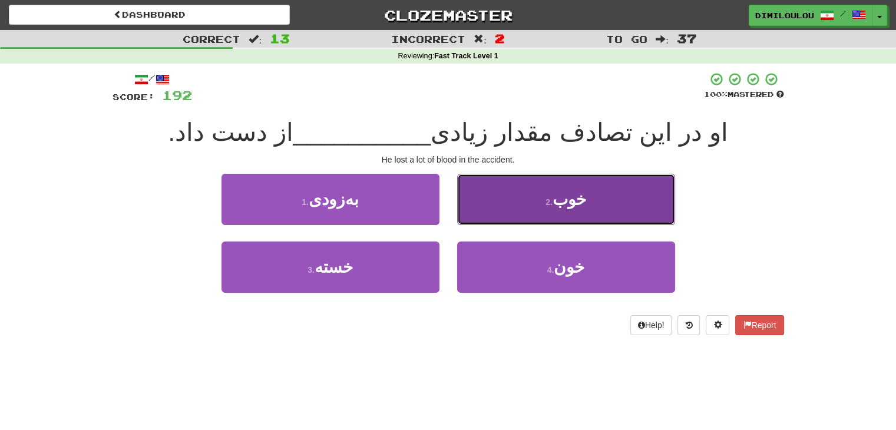
click at [624, 187] on button "2 . خوب" at bounding box center [566, 199] width 218 height 51
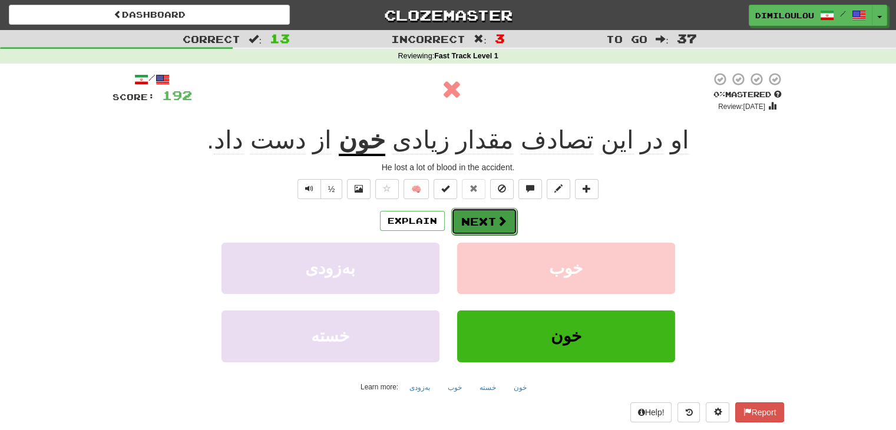
click at [480, 217] on button "Next" at bounding box center [484, 221] width 66 height 27
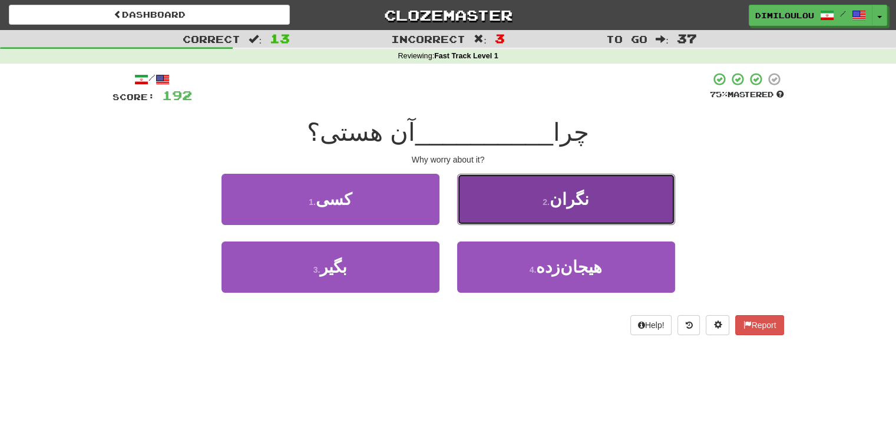
click at [625, 188] on button "2 . نگران" at bounding box center [566, 199] width 218 height 51
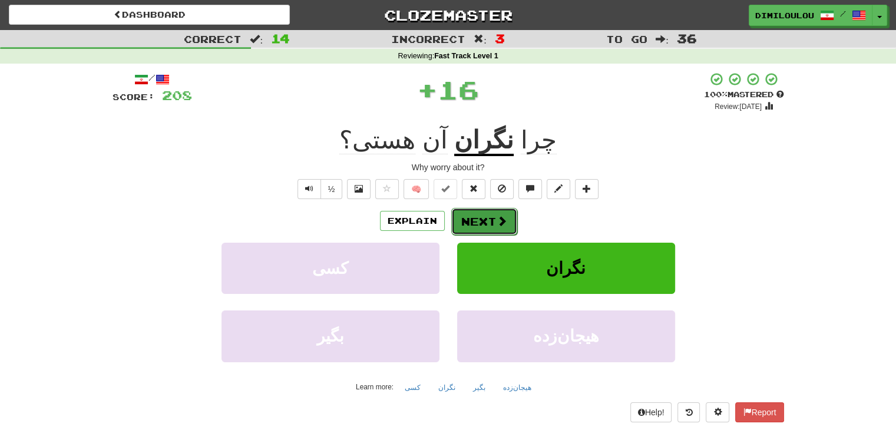
click at [504, 226] on span at bounding box center [502, 221] width 11 height 11
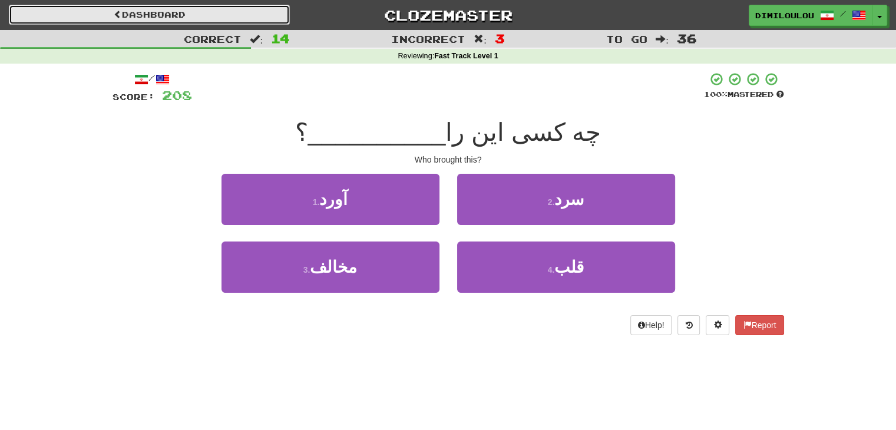
click at [176, 14] on link "Dashboard" at bounding box center [149, 15] width 281 height 20
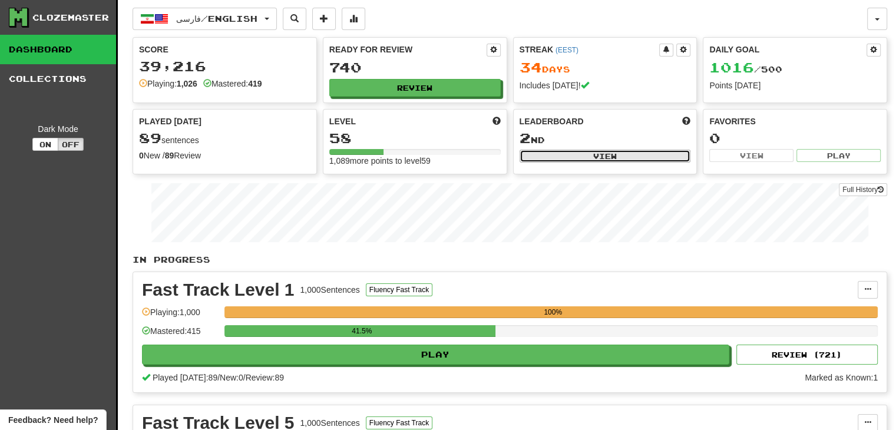
click at [602, 157] on button "View" at bounding box center [606, 156] width 172 height 13
select select "**********"
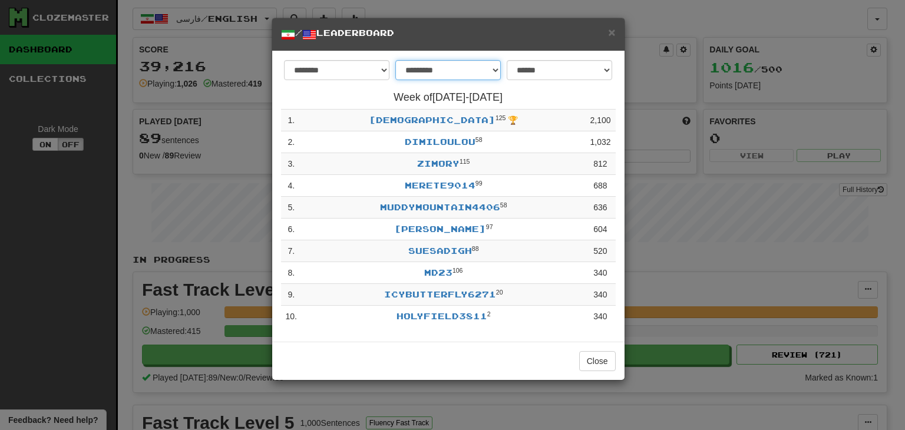
click at [476, 73] on select "**********" at bounding box center [447, 70] width 105 height 20
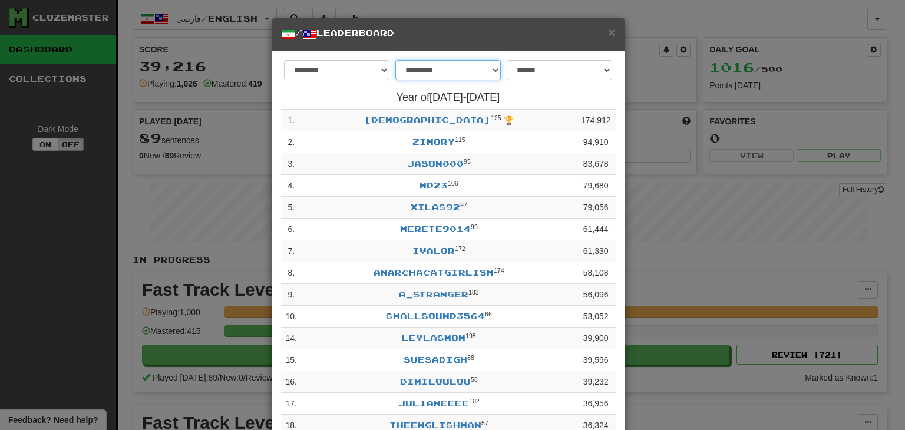
click at [437, 76] on select "**********" at bounding box center [447, 70] width 105 height 20
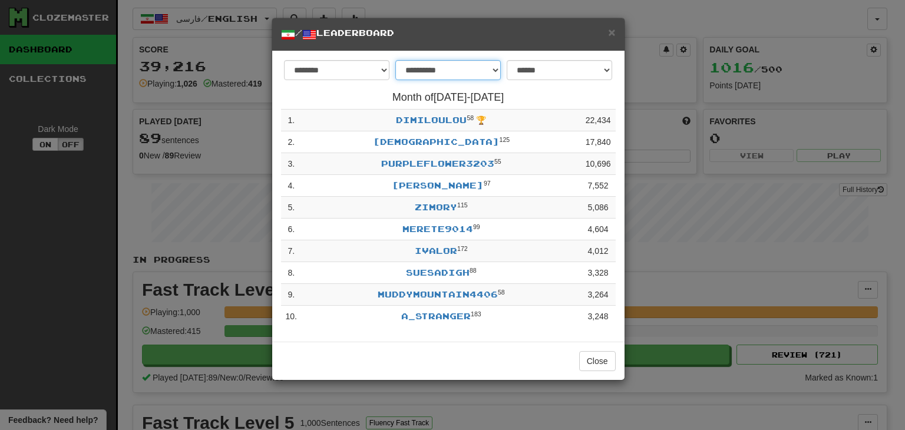
click at [427, 69] on select "**********" at bounding box center [447, 70] width 105 height 20
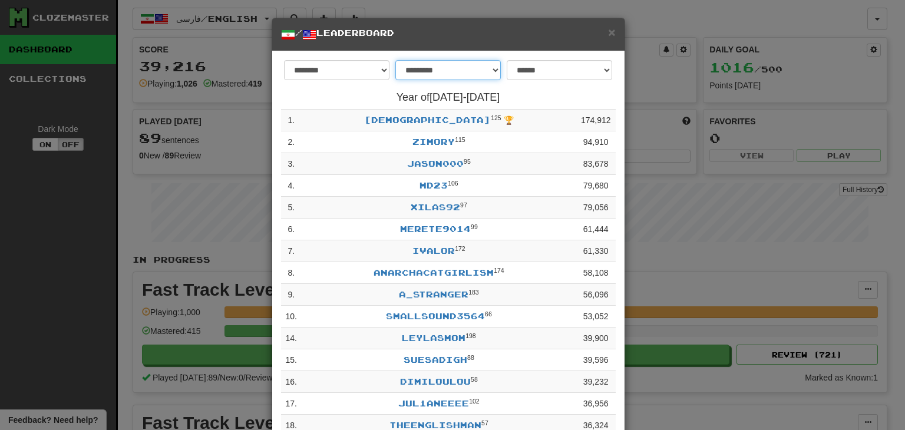
click at [448, 65] on select "**********" at bounding box center [447, 70] width 105 height 20
select select "******"
